Goal: Find specific page/section: Find specific page/section

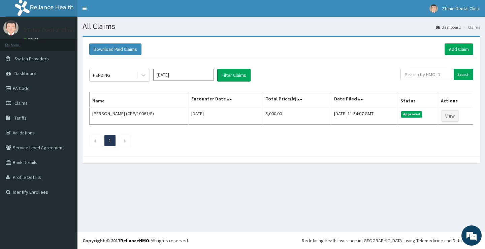
click at [27, 86] on link "PA Code" at bounding box center [39, 88] width 78 height 15
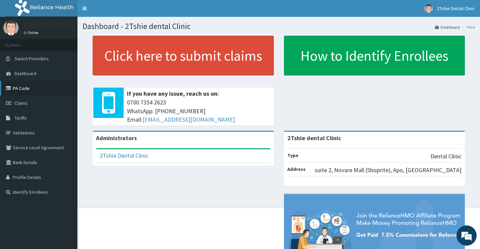
click at [25, 91] on link "PA Code" at bounding box center [39, 88] width 78 height 15
click at [15, 120] on span "Tariffs" at bounding box center [20, 118] width 12 height 6
